Goal: Task Accomplishment & Management: Manage account settings

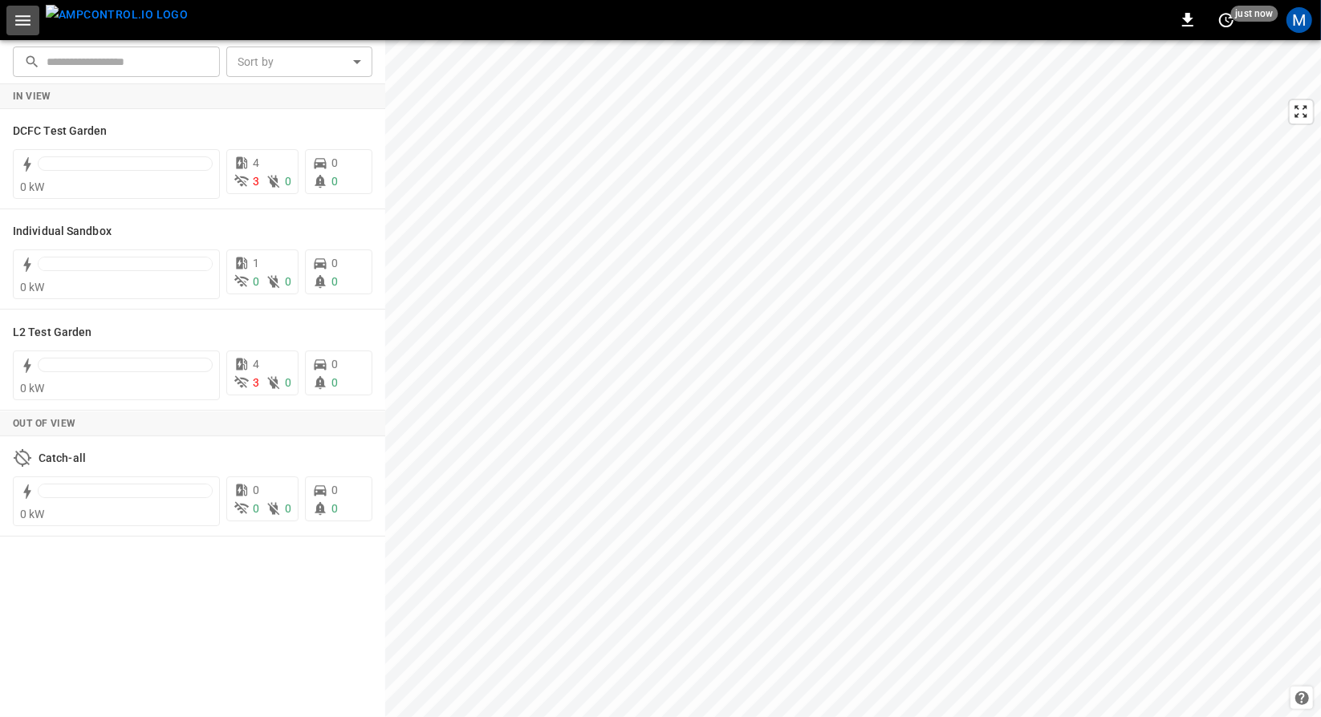
click at [18, 30] on button "button" at bounding box center [22, 21] width 33 height 30
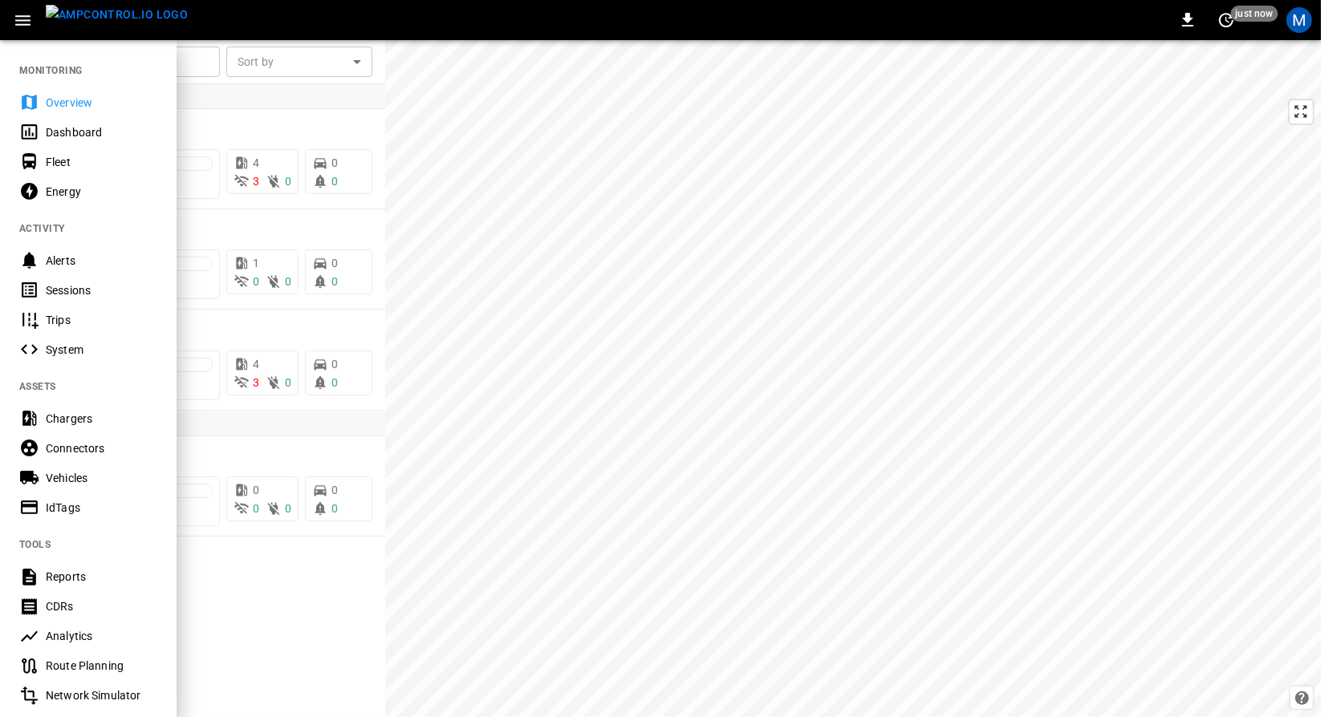
scroll to position [209, 0]
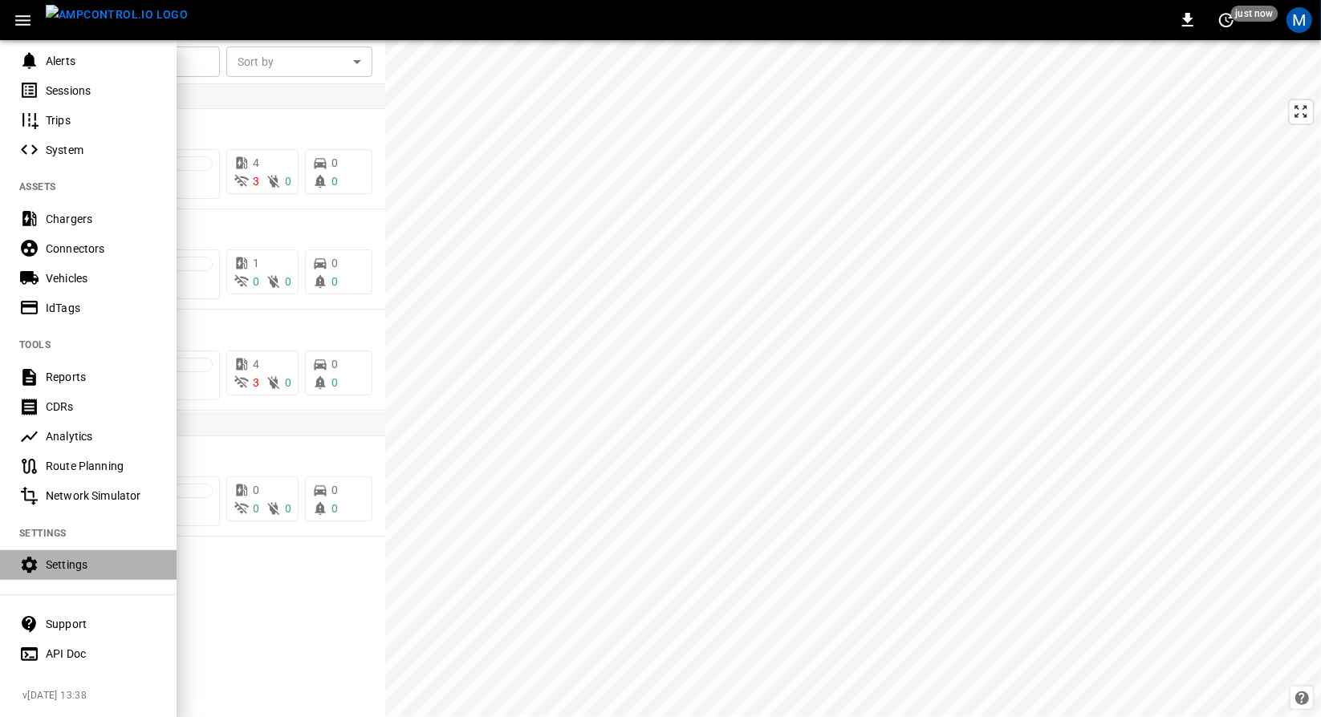
click at [77, 562] on div "Settings" at bounding box center [102, 565] width 112 height 16
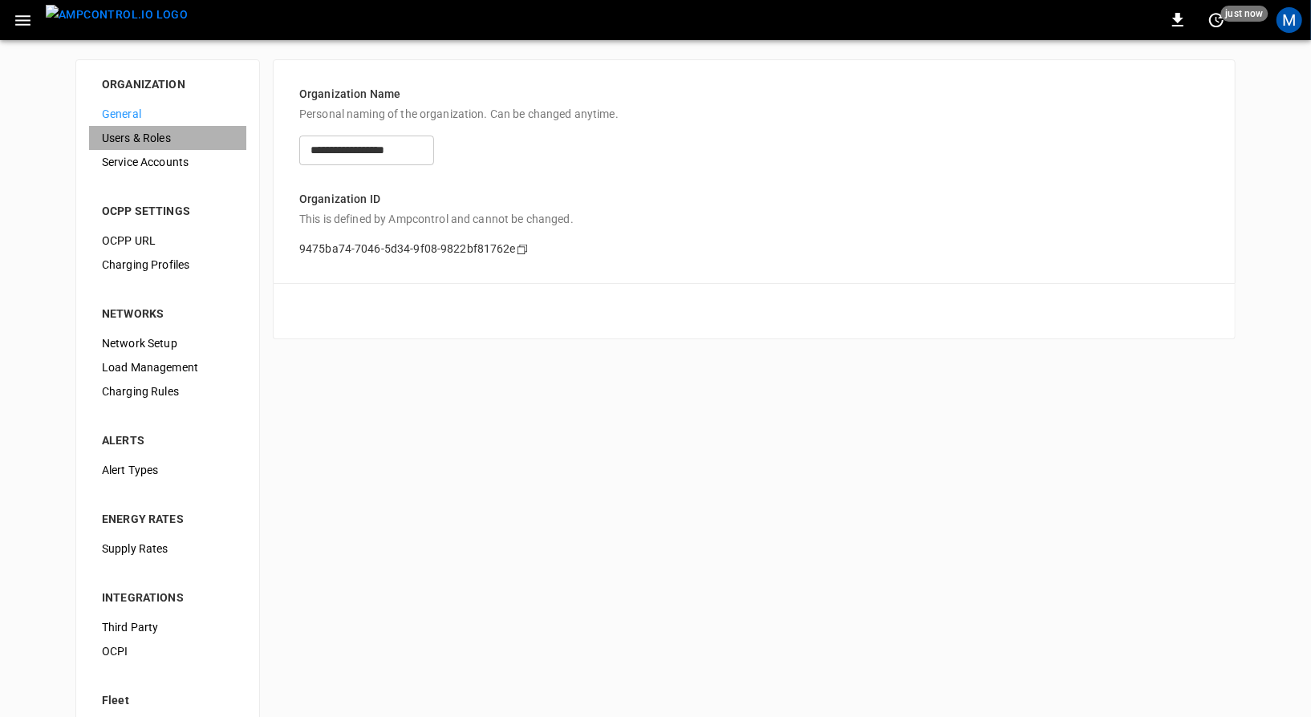
click at [206, 146] on div "Users & Roles" at bounding box center [167, 138] width 157 height 24
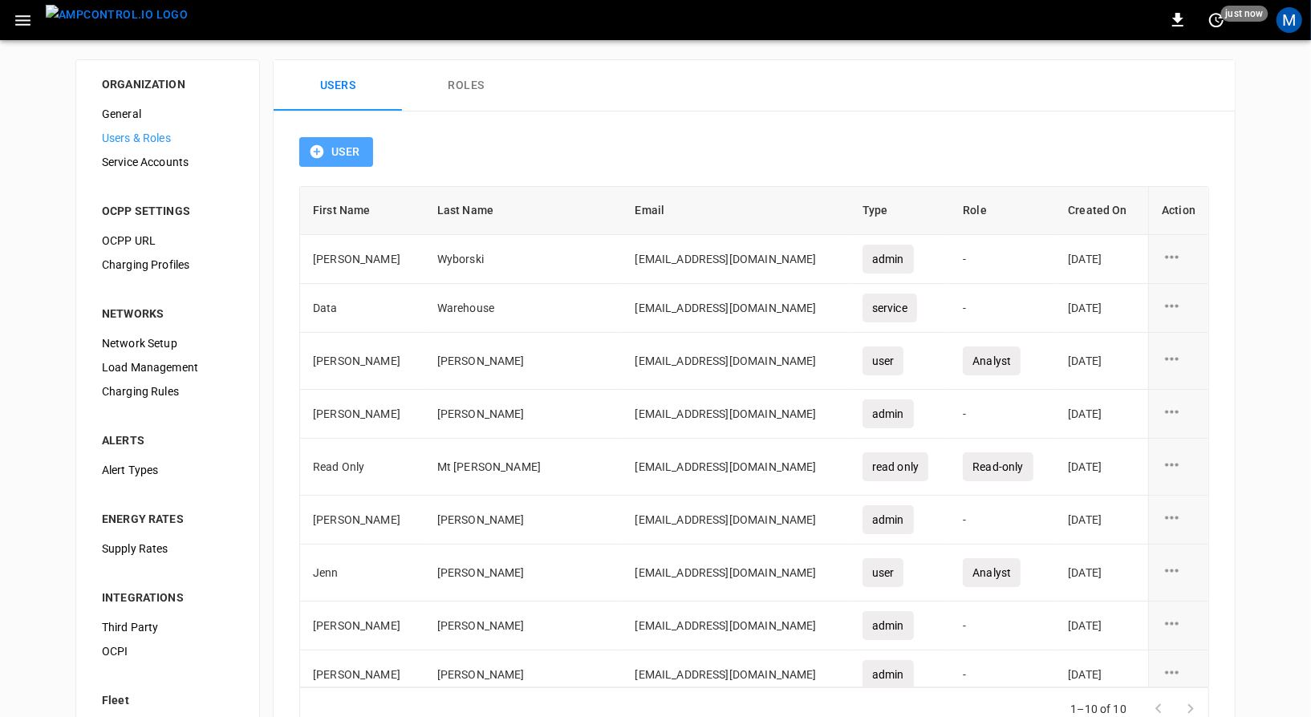
click at [347, 147] on button "User" at bounding box center [336, 152] width 74 height 30
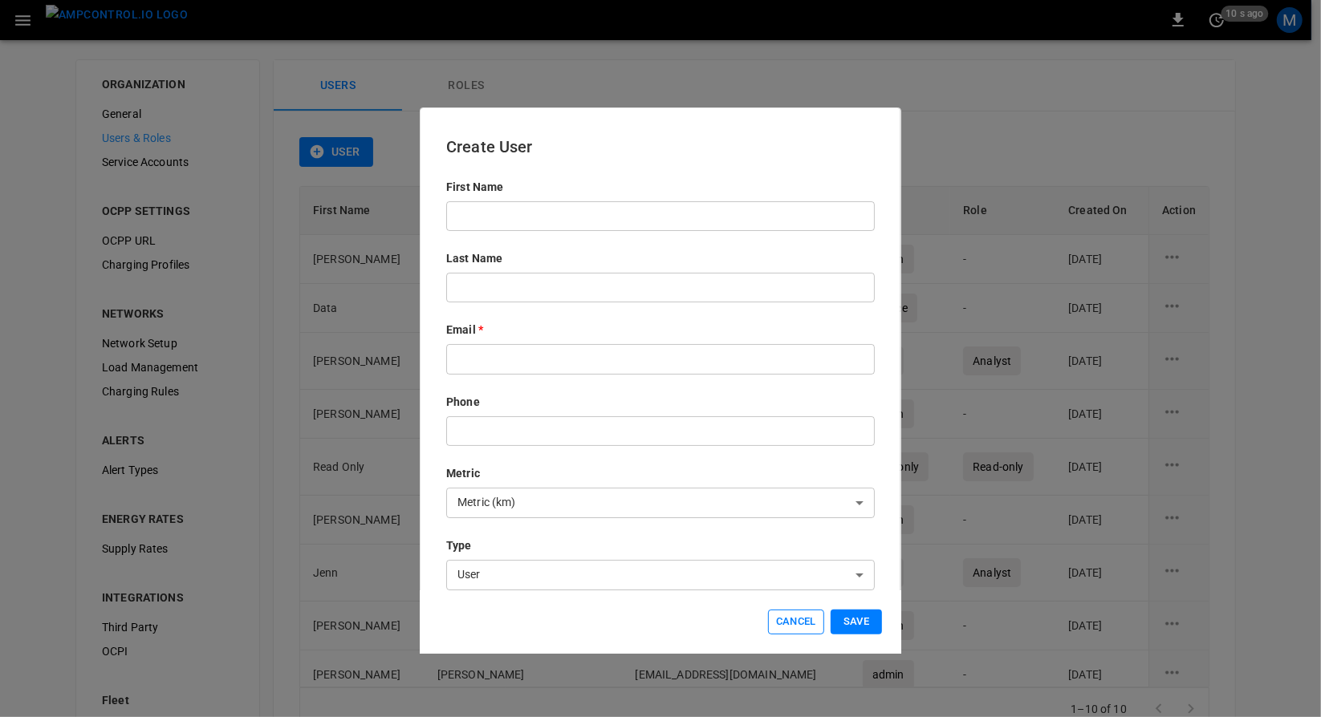
click at [804, 625] on button "Cancel" at bounding box center [796, 622] width 56 height 25
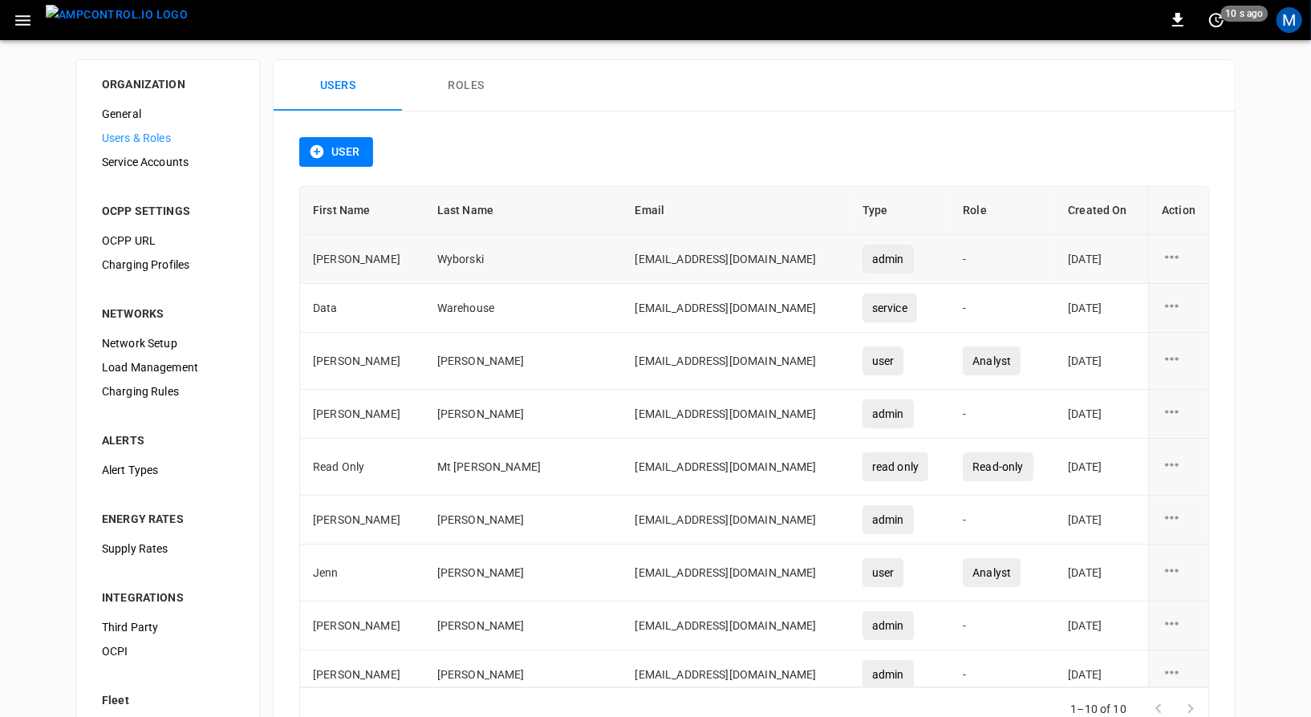
click at [1170, 250] on icon "user action options" at bounding box center [1172, 257] width 20 height 20
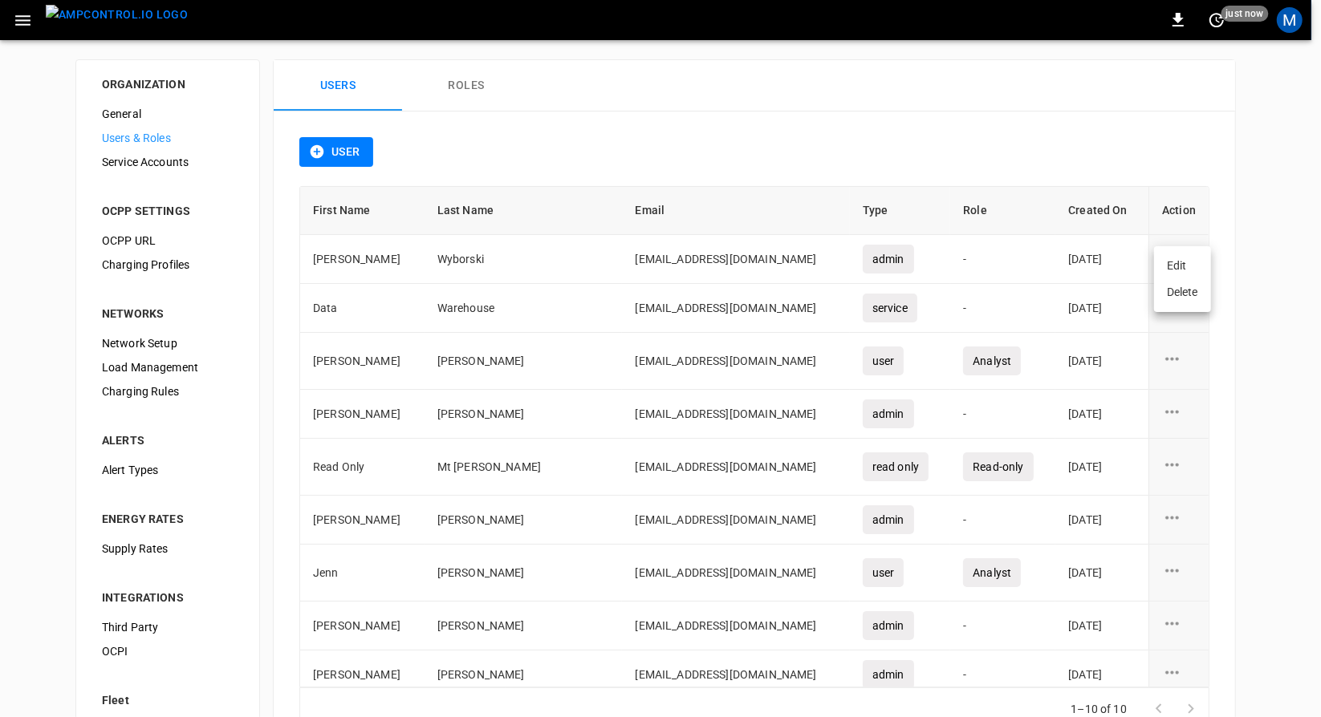
click at [1320, 434] on div at bounding box center [660, 358] width 1321 height 717
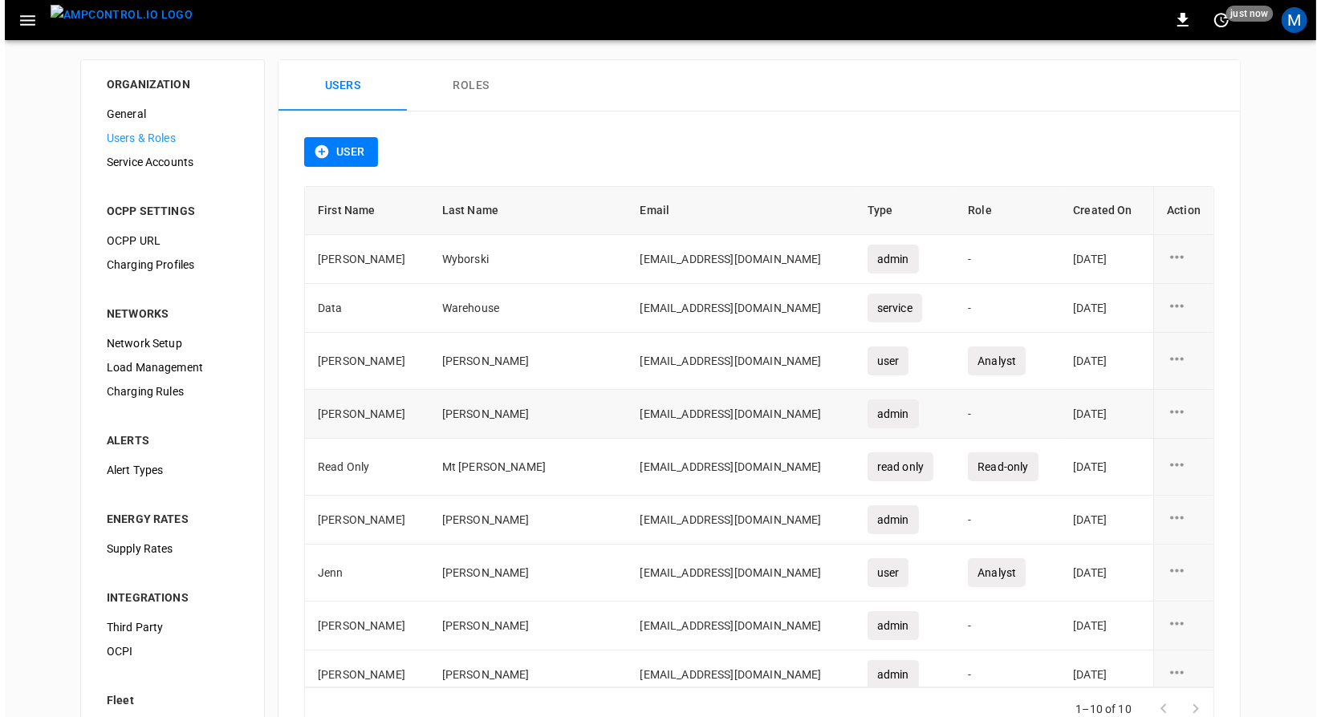
scroll to position [56, 0]
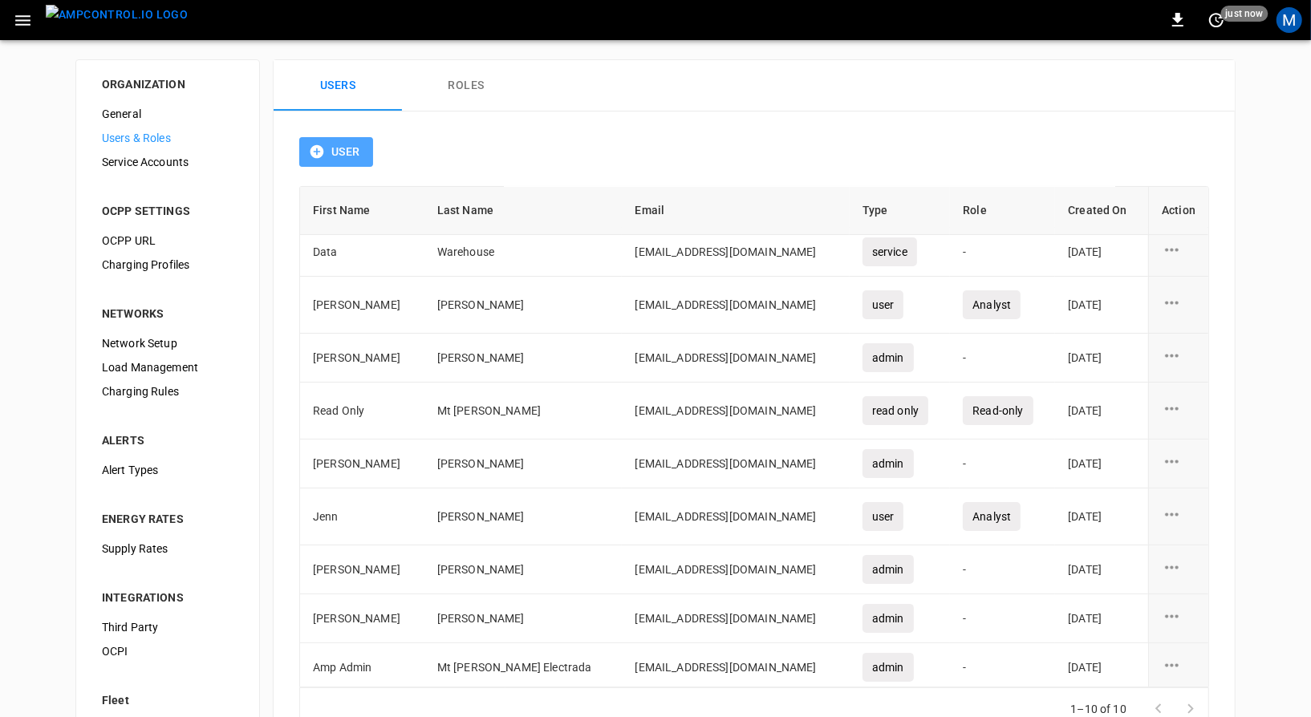
click at [328, 143] on button "User" at bounding box center [336, 152] width 74 height 30
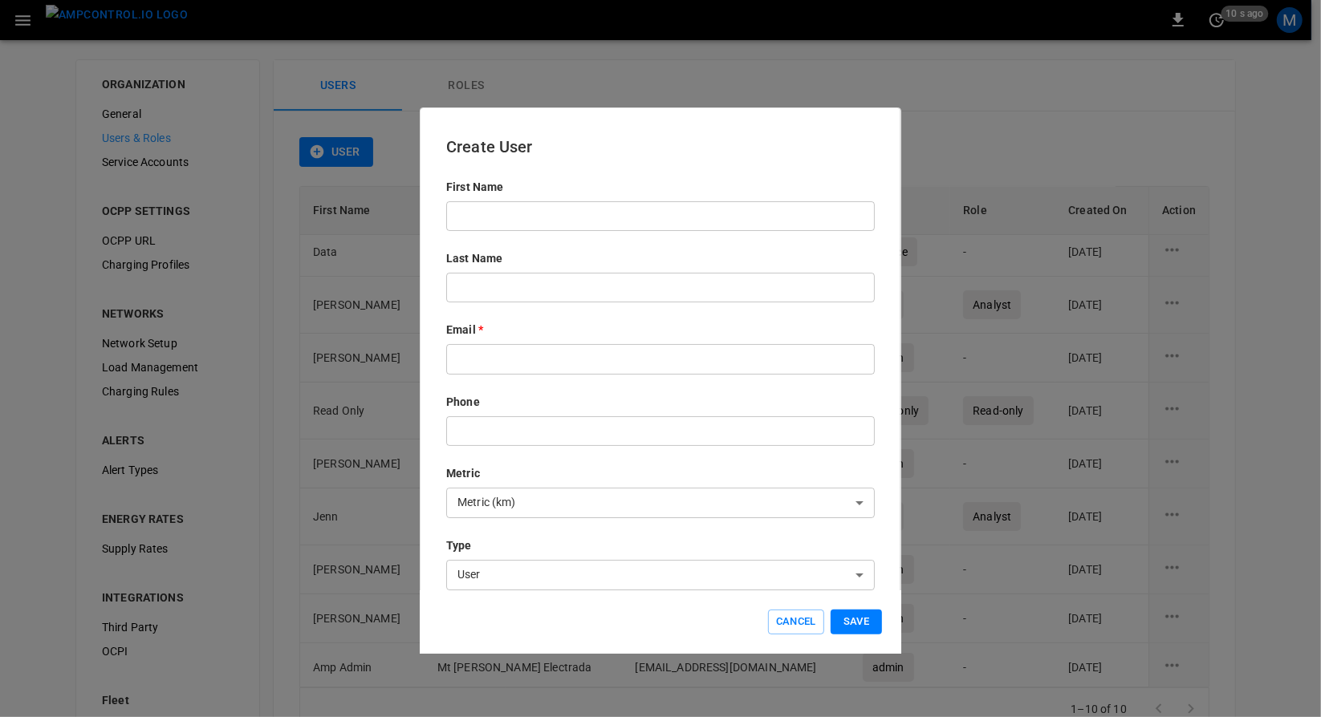
click at [518, 210] on input "text" at bounding box center [660, 216] width 429 height 30
type input "****"
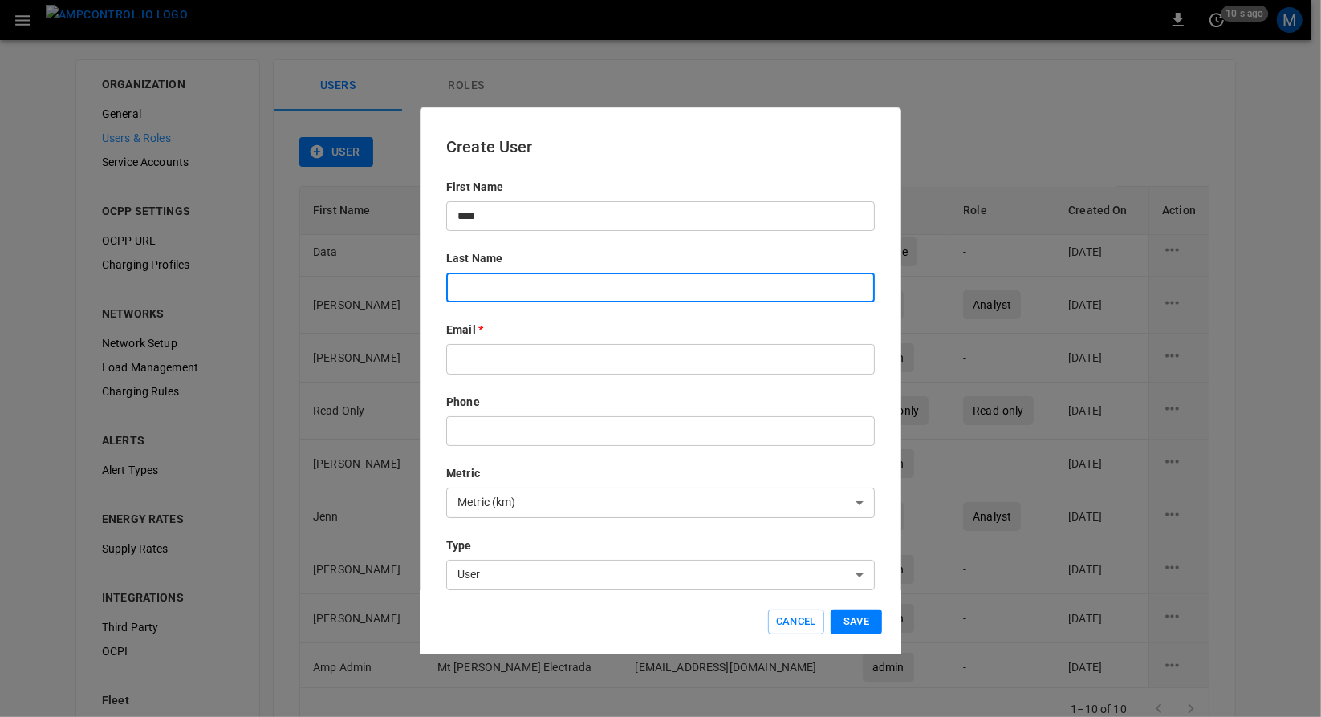
click at [511, 291] on input "text" at bounding box center [660, 288] width 429 height 30
type input "****"
click at [512, 351] on input "text" at bounding box center [660, 359] width 429 height 30
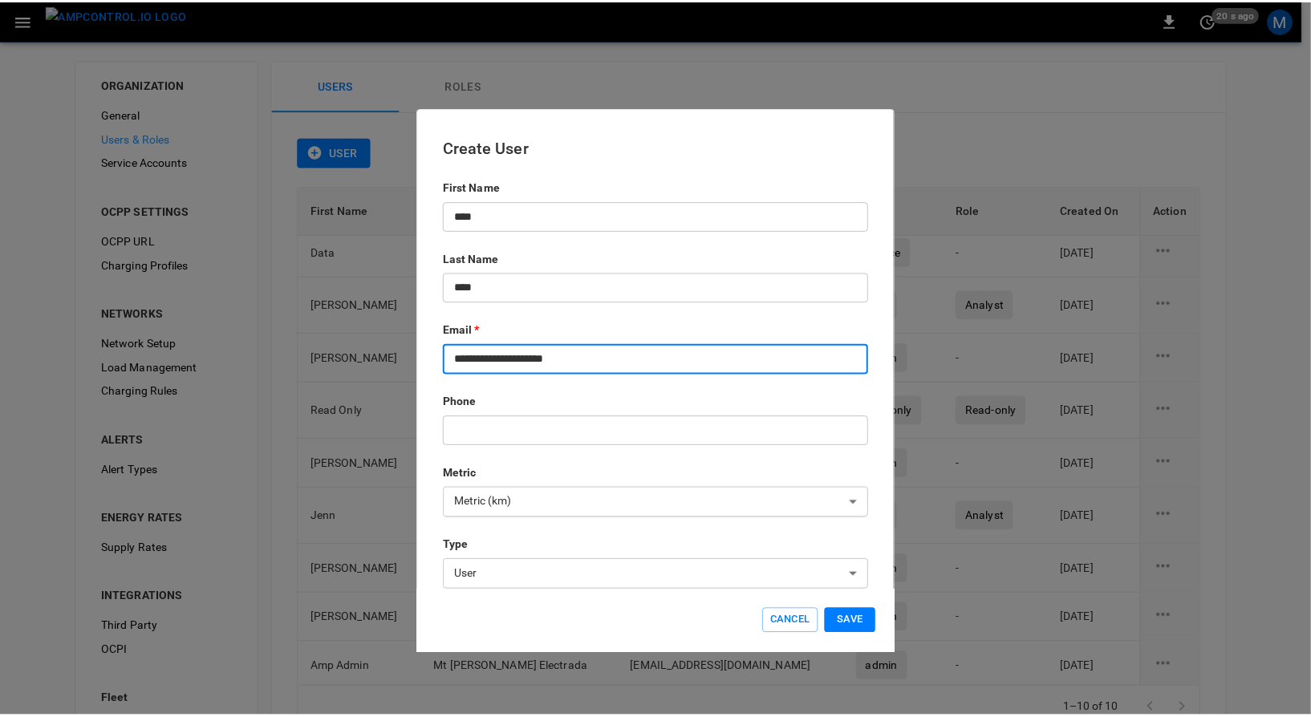
scroll to position [203, 0]
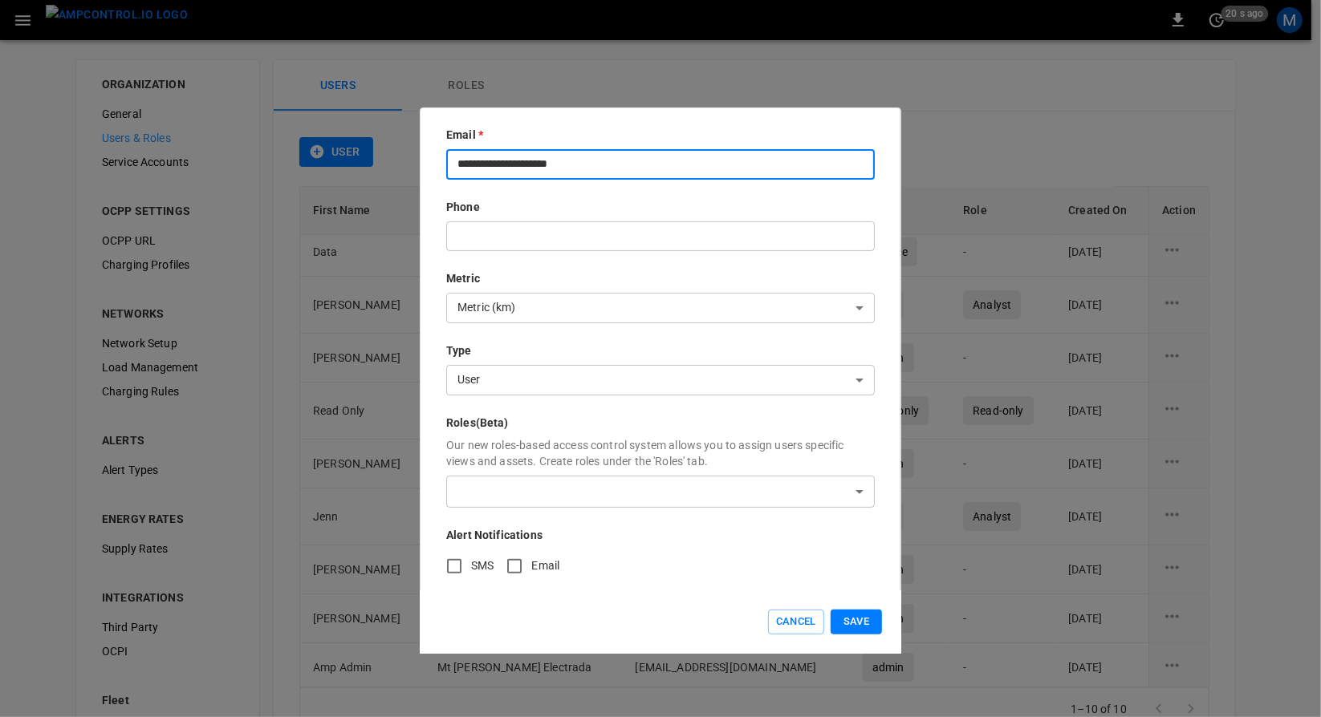
type input "**********"
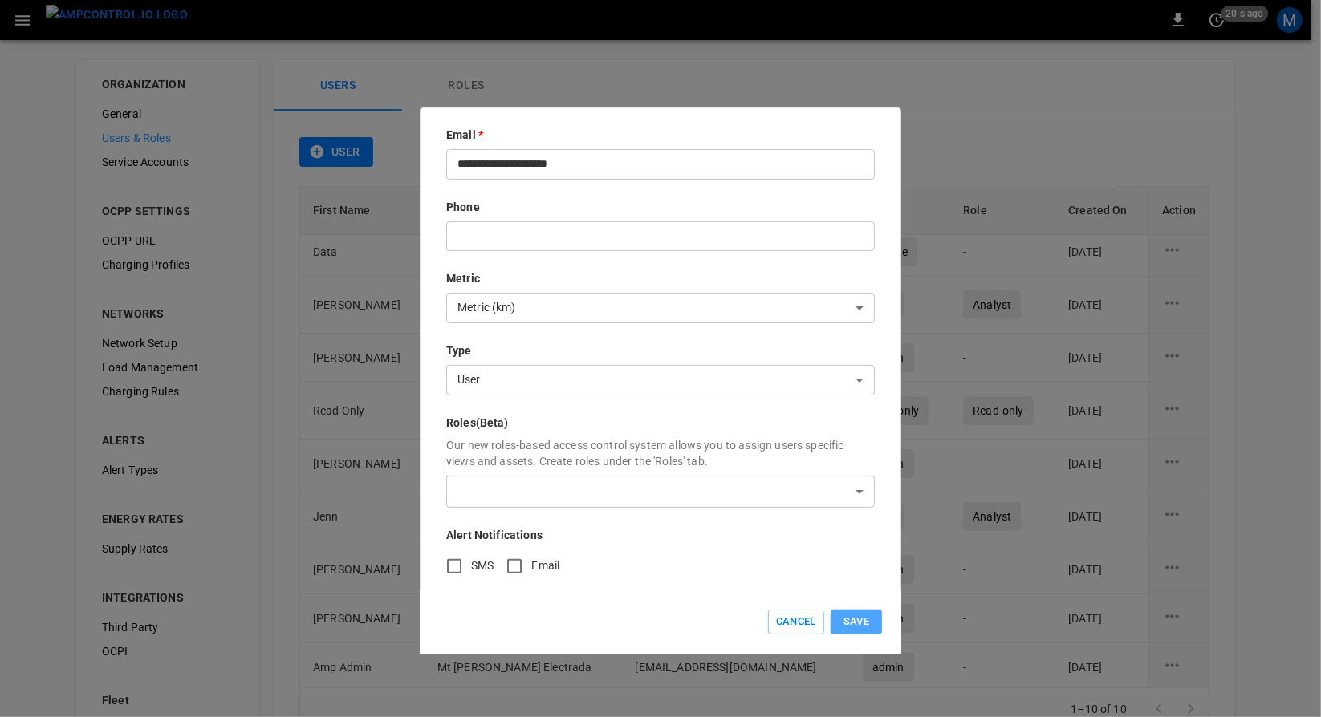
click at [862, 610] on button "Save" at bounding box center [856, 622] width 51 height 25
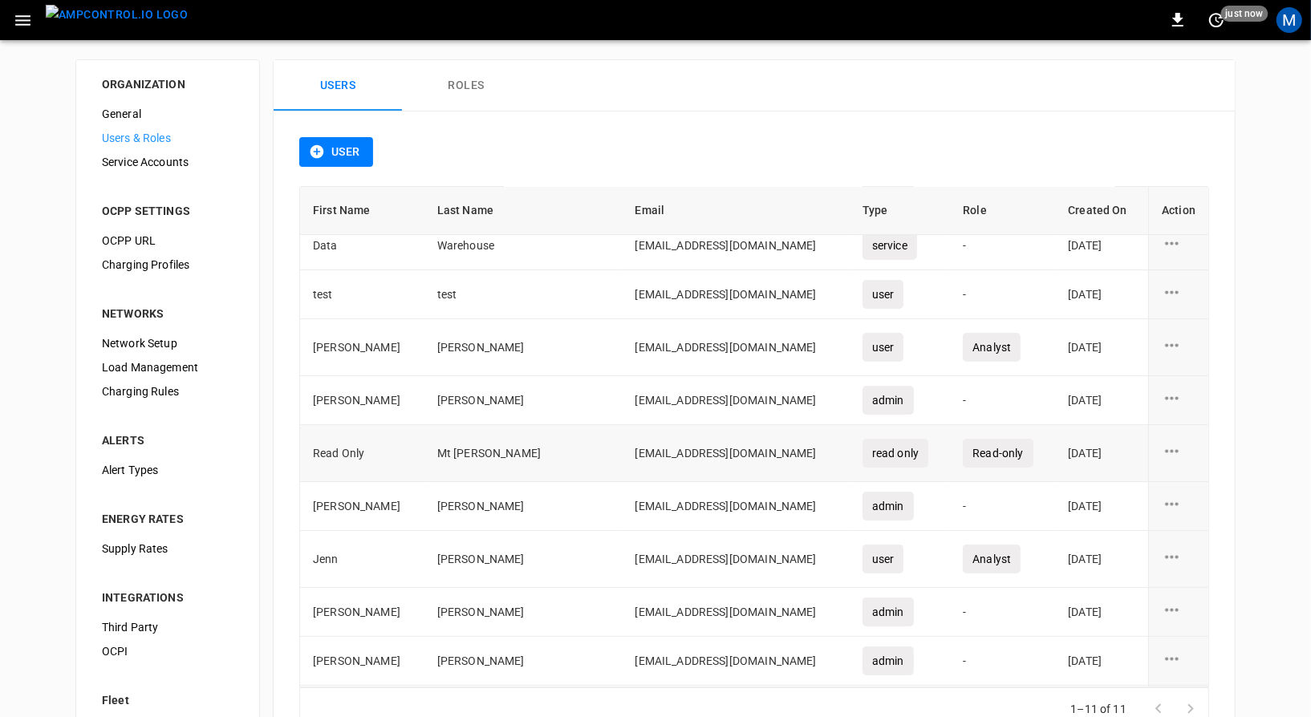
scroll to position [61, 0]
click at [1165, 290] on icon "user action options" at bounding box center [1172, 294] width 20 height 20
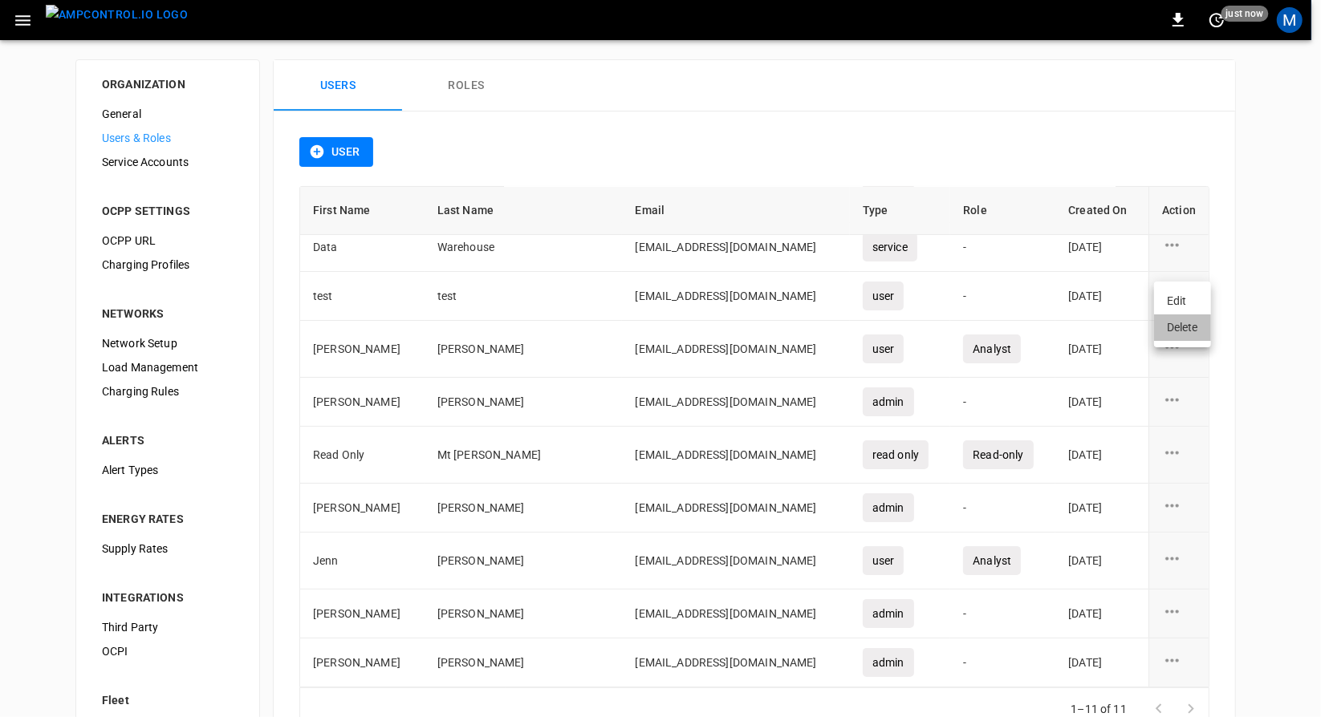
click at [1170, 315] on li "Delete" at bounding box center [1182, 328] width 57 height 26
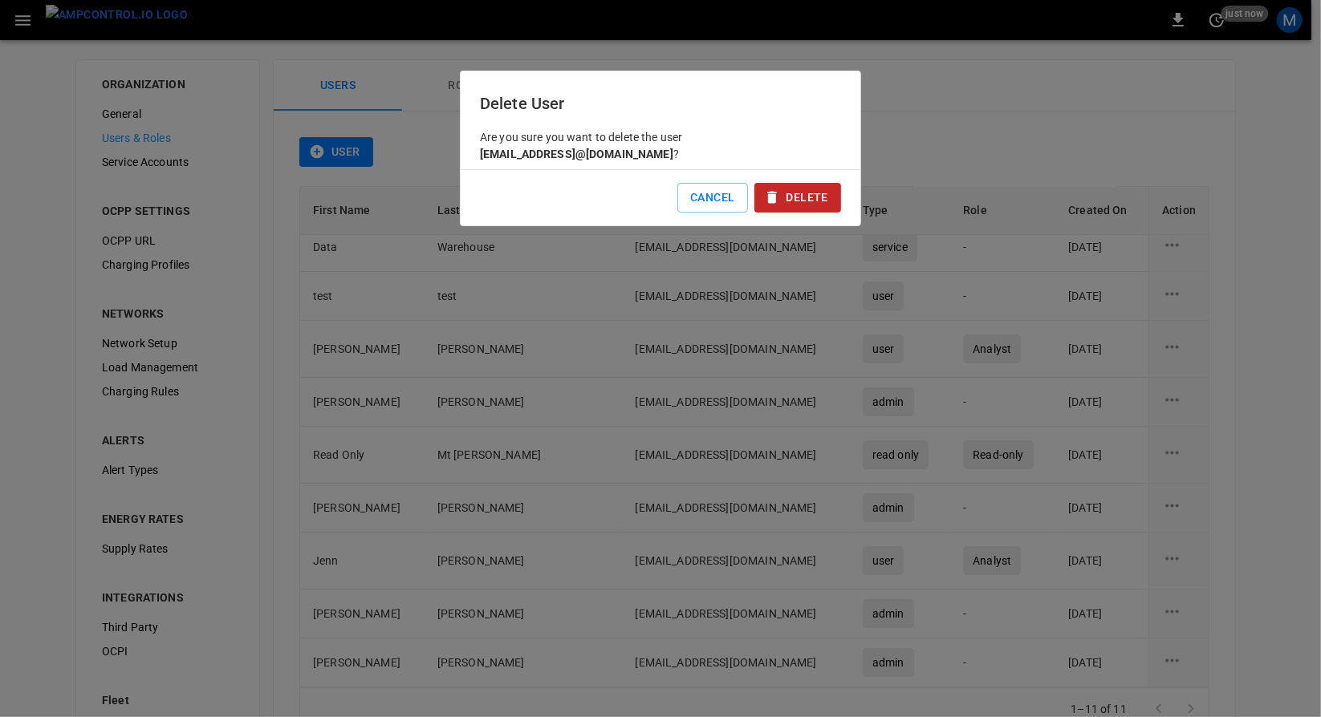
click at [835, 201] on button "Delete" at bounding box center [797, 198] width 87 height 30
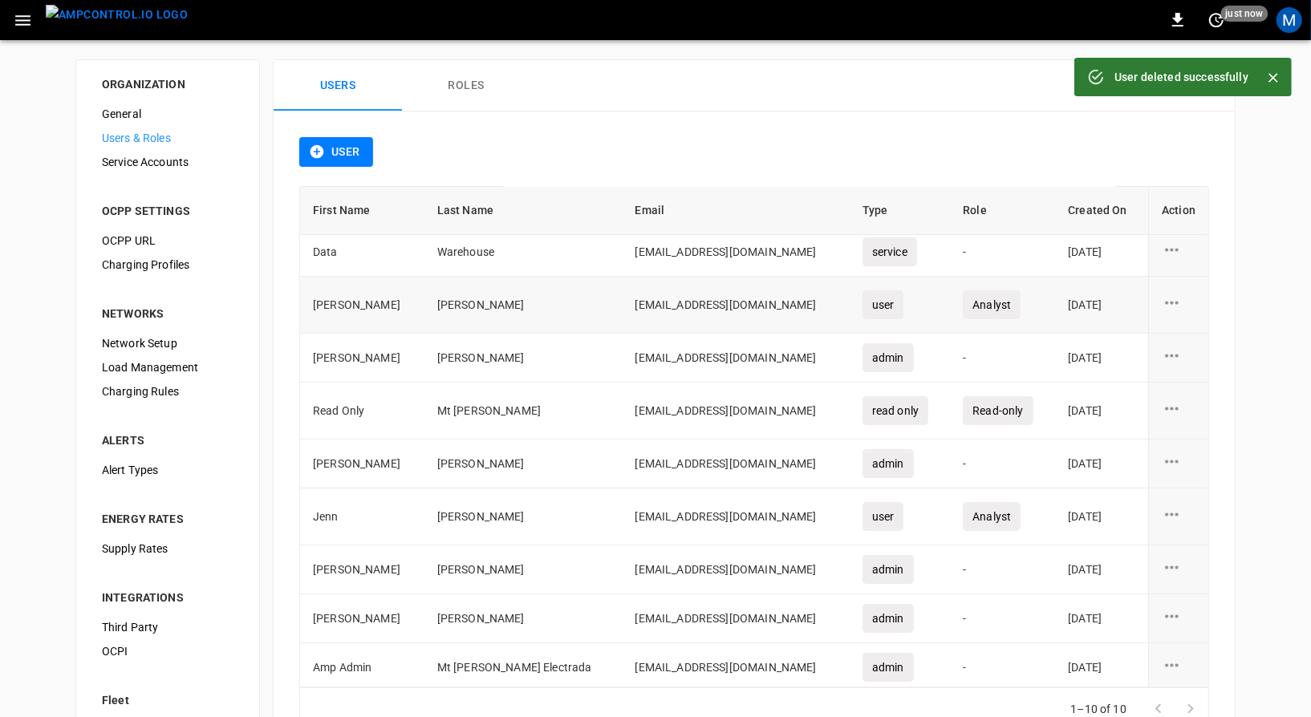
scroll to position [0, 0]
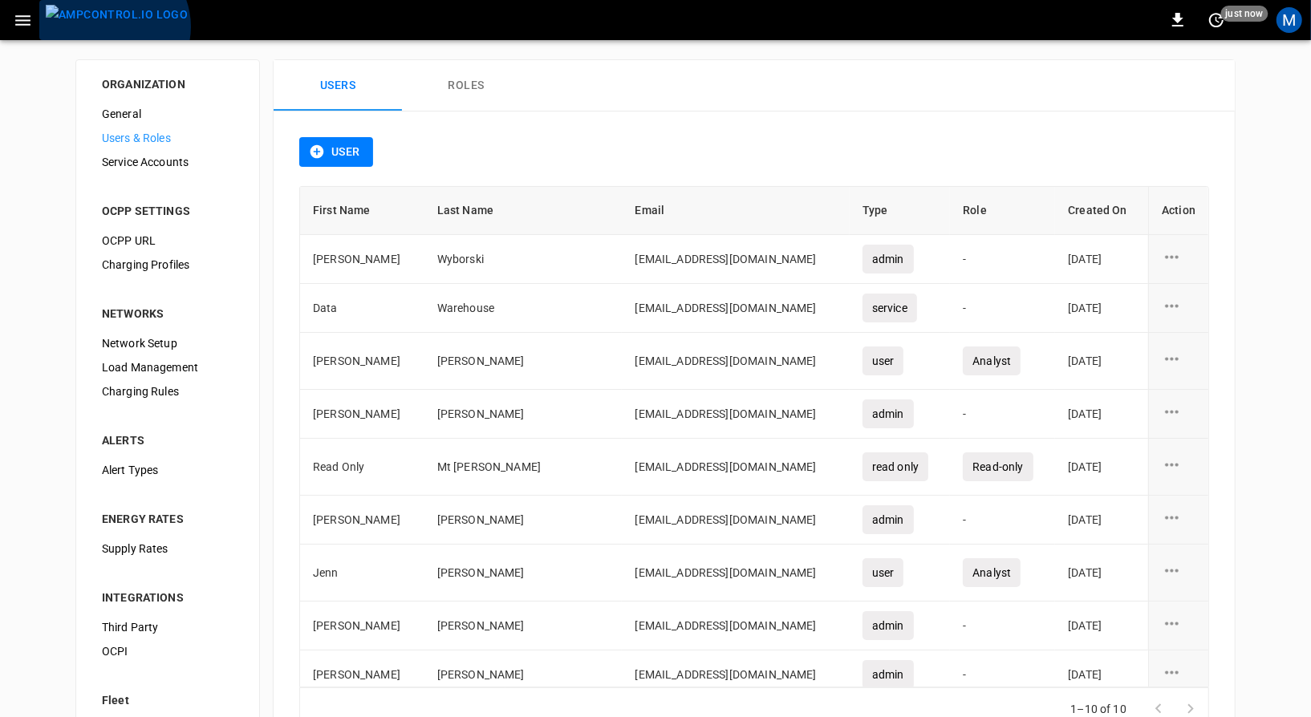
click at [112, 25] on img "menu" at bounding box center [117, 15] width 142 height 20
